Goal: Information Seeking & Learning: Learn about a topic

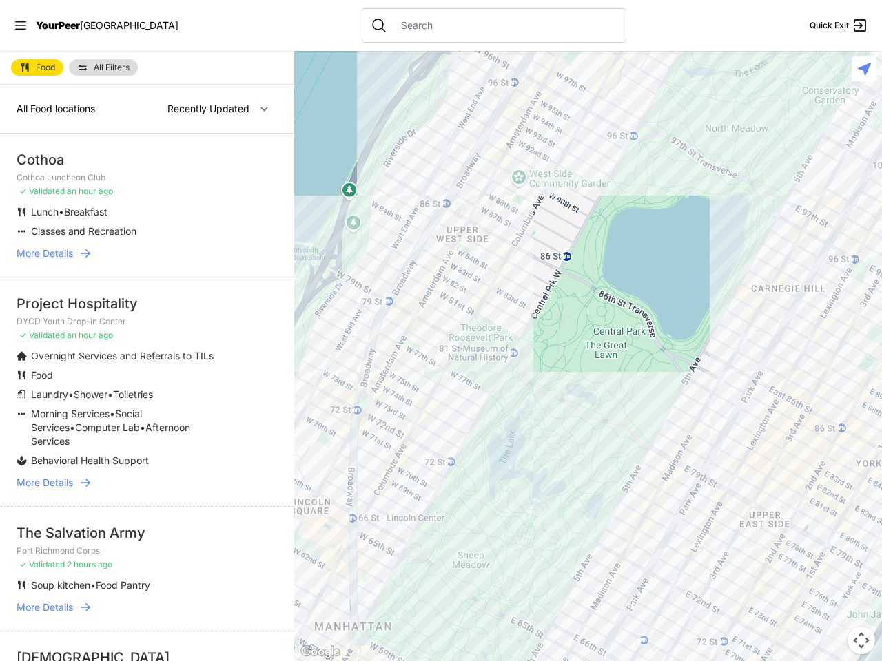
click at [21, 25] on icon at bounding box center [20, 25] width 11 height 8
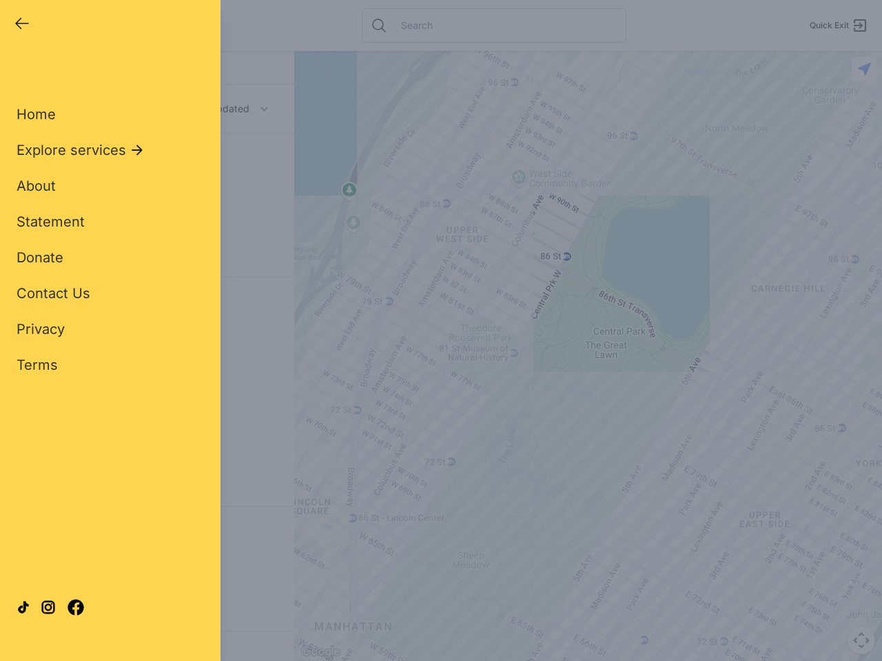
click at [588, 356] on div "Close panel YourPeer [GEOGRAPHIC_DATA] Quick Exit Single Adult Families Soup Ki…" at bounding box center [441, 330] width 882 height 661
click at [861, 641] on div "Close panel YourPeer [GEOGRAPHIC_DATA] Quick Exit Single Adult Families Soup Ki…" at bounding box center [441, 330] width 882 height 661
click at [864, 69] on div "Close panel YourPeer [GEOGRAPHIC_DATA] Quick Exit Single Adult Families Soup Ki…" at bounding box center [441, 330] width 882 height 661
